Goal: Book appointment/travel/reservation

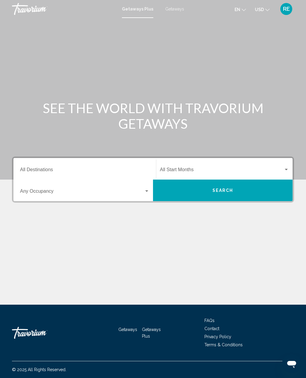
click at [146, 193] on div "Search widget" at bounding box center [146, 191] width 5 height 5
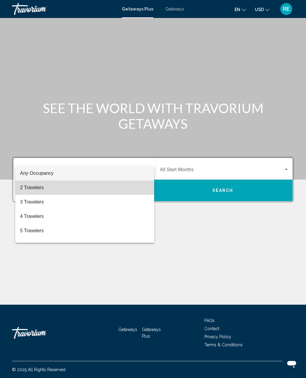
click at [33, 187] on span "2 Travelers" at bounding box center [84, 187] width 129 height 14
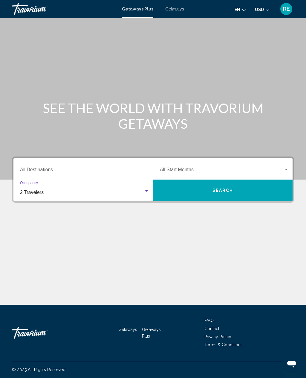
click at [43, 168] on input "Destination All Destinations" at bounding box center [84, 170] width 129 height 5
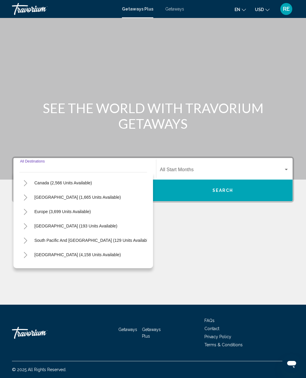
scroll to position [43, 0]
click at [82, 190] on button "[GEOGRAPHIC_DATA] (1,665 units available)" at bounding box center [77, 197] width 92 height 14
type input "**********"
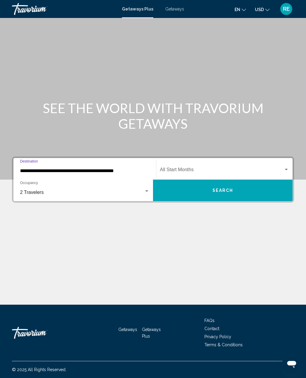
click at [219, 188] on span "Search" at bounding box center [223, 190] width 21 height 5
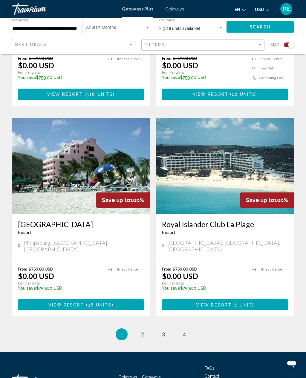
scroll to position [1217, 0]
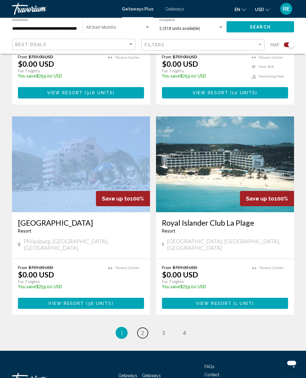
click at [147, 328] on link "page 2" at bounding box center [143, 333] width 10 height 10
